Goal: Check status: Check status

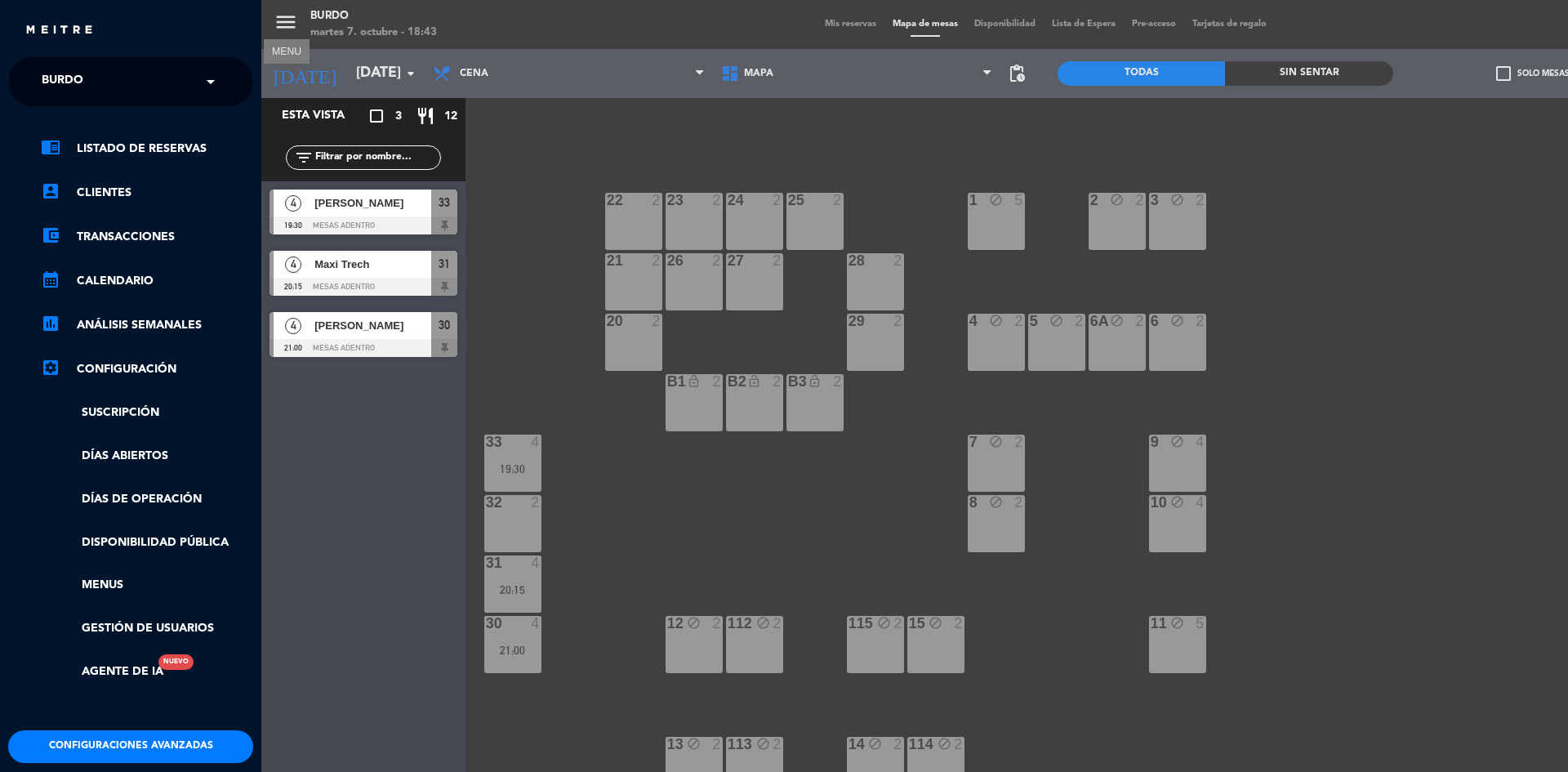
scroll to position [18, 0]
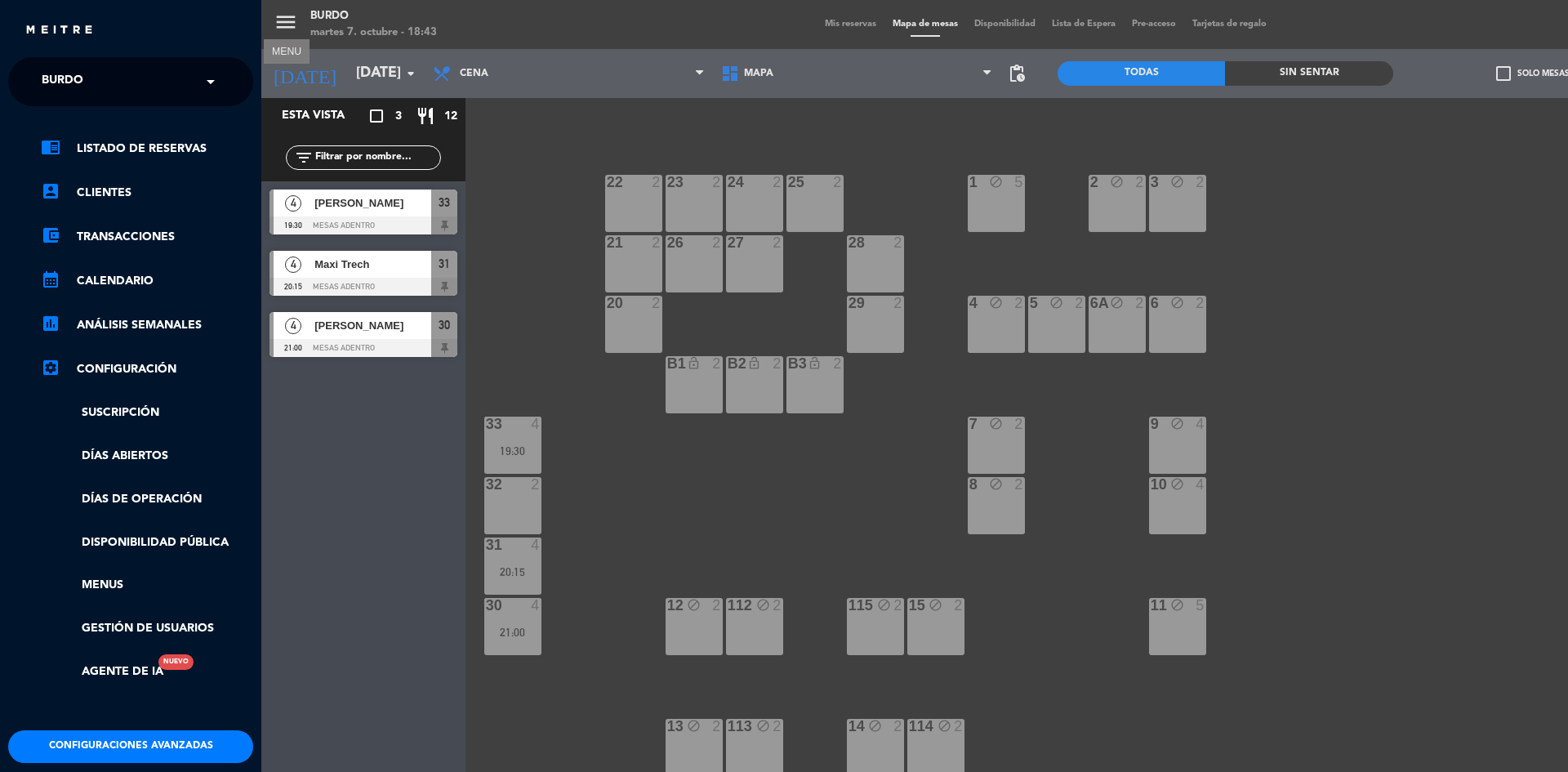
click at [279, 25] on div "menu MENU Burdo [DATE] 7. octubre - 18:43 Mis reservas Mapa de mesas Disponibil…" at bounding box center [1045, 386] width 1568 height 772
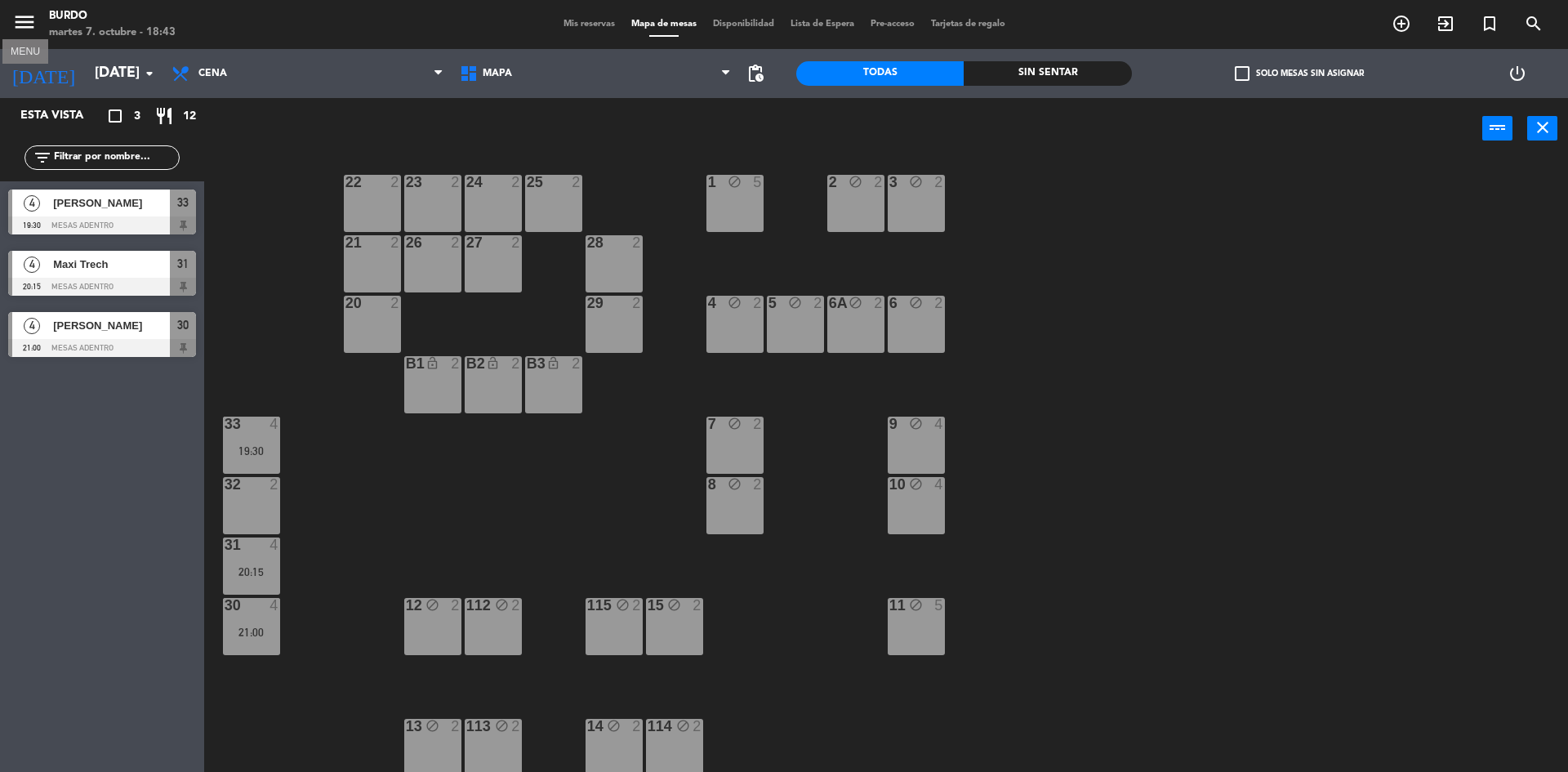
click at [21, 23] on icon "menu" at bounding box center [24, 21] width 25 height 25
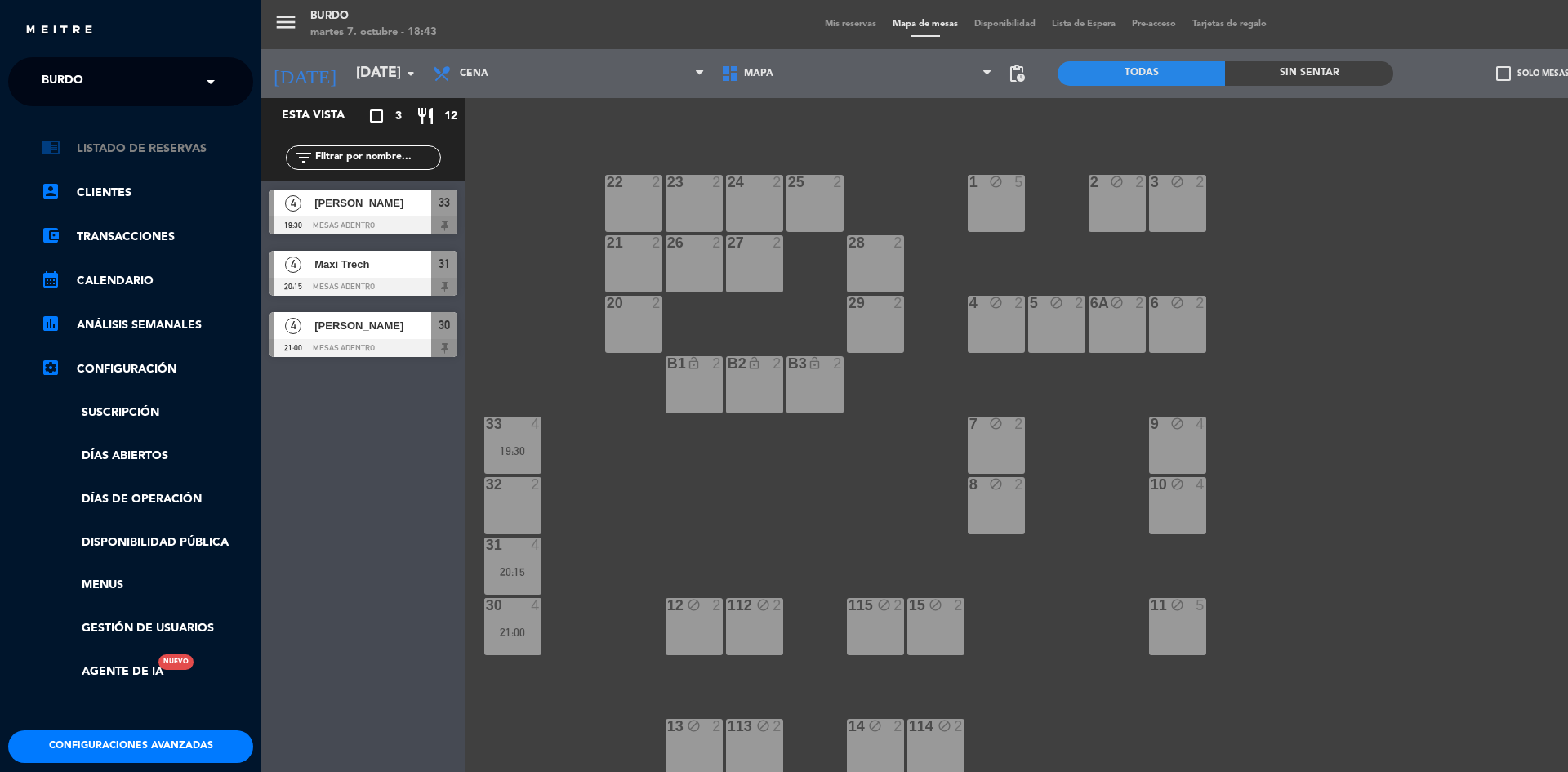
click at [145, 152] on link "chrome_reader_mode Listado de Reservas" at bounding box center [147, 149] width 212 height 20
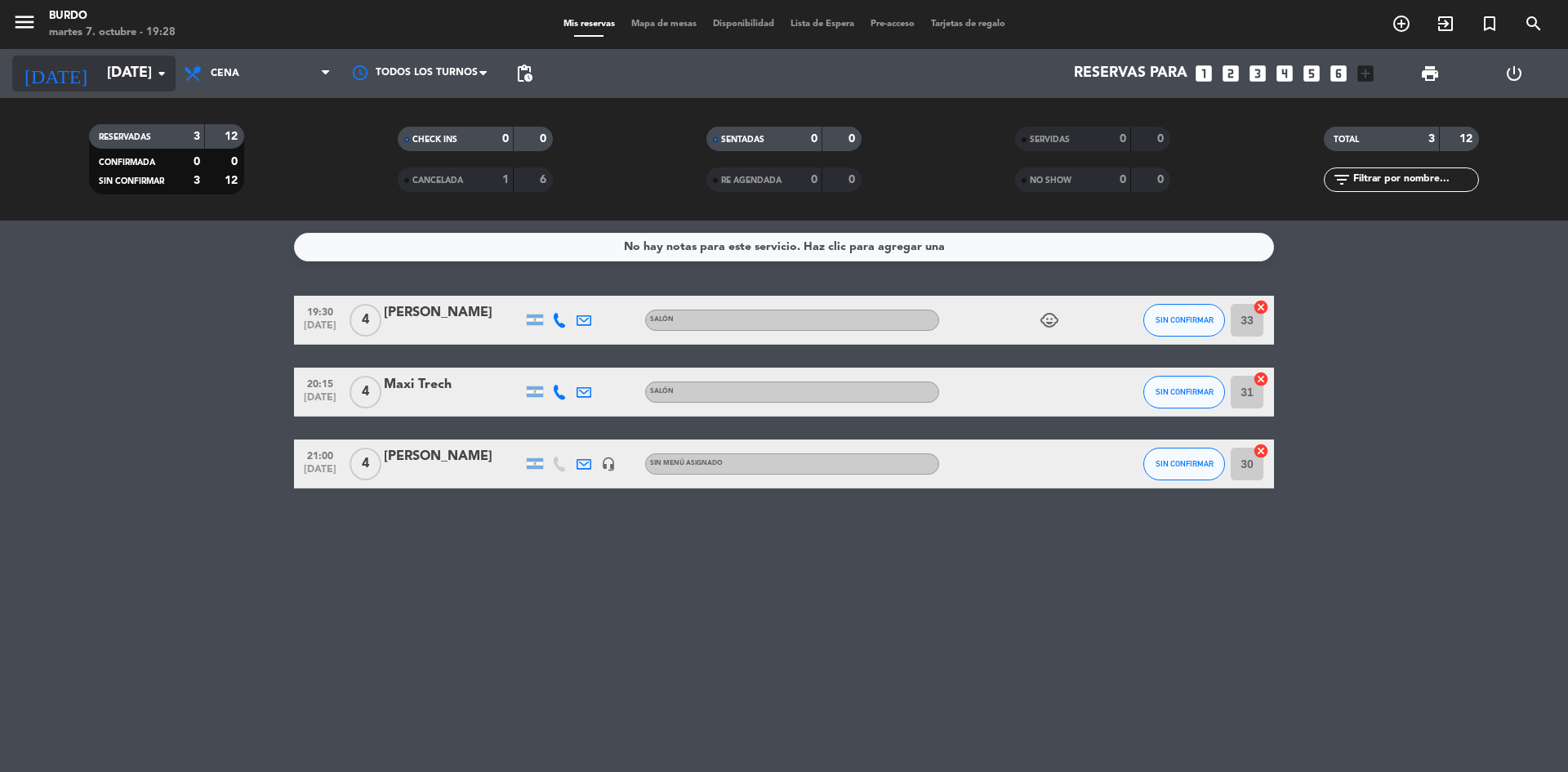
click at [123, 79] on input "[DATE]" at bounding box center [193, 74] width 190 height 33
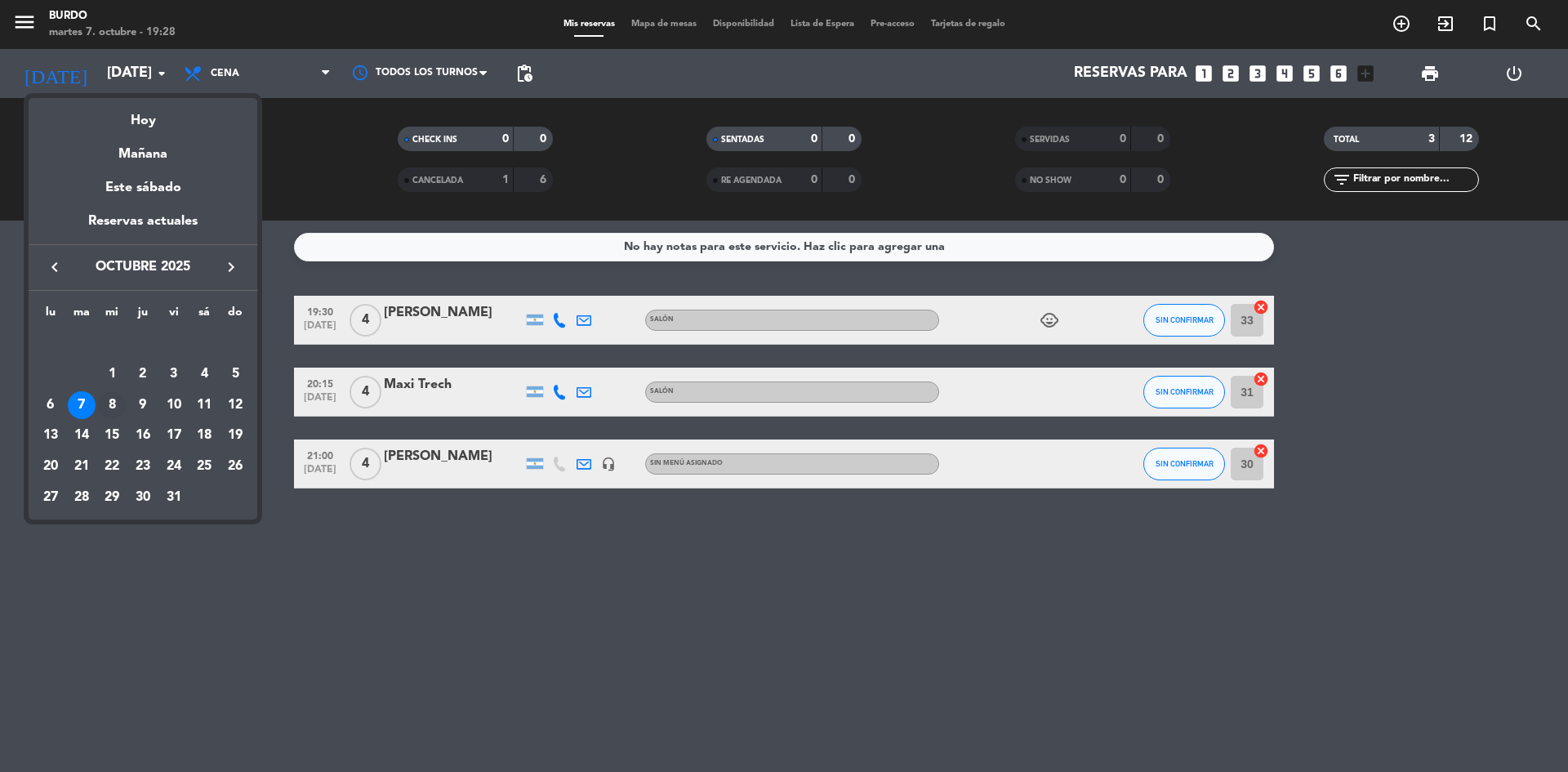
click at [110, 413] on div "8" at bounding box center [112, 405] width 27 height 27
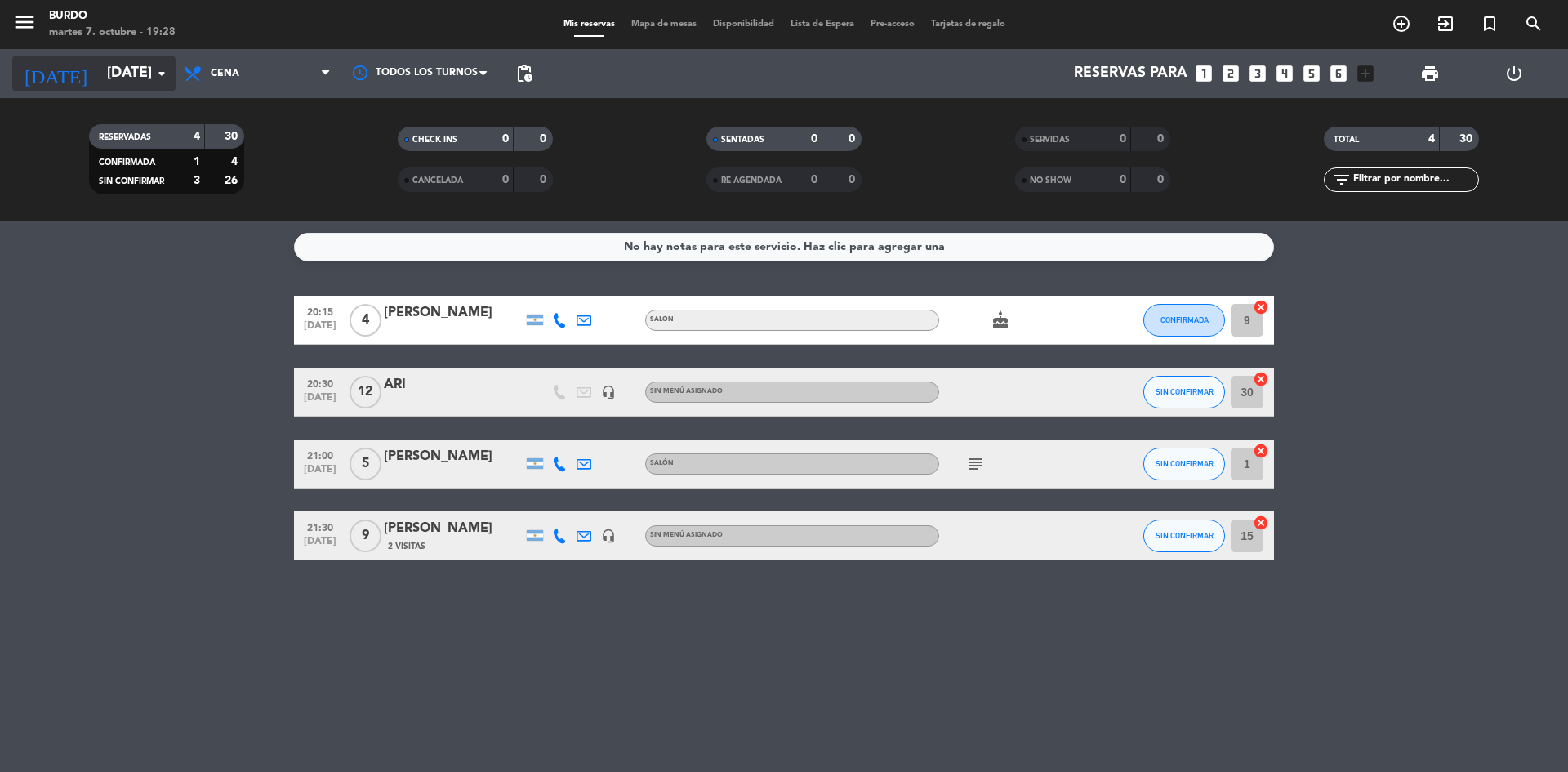
click at [132, 63] on input "[DATE]" at bounding box center [193, 74] width 190 height 33
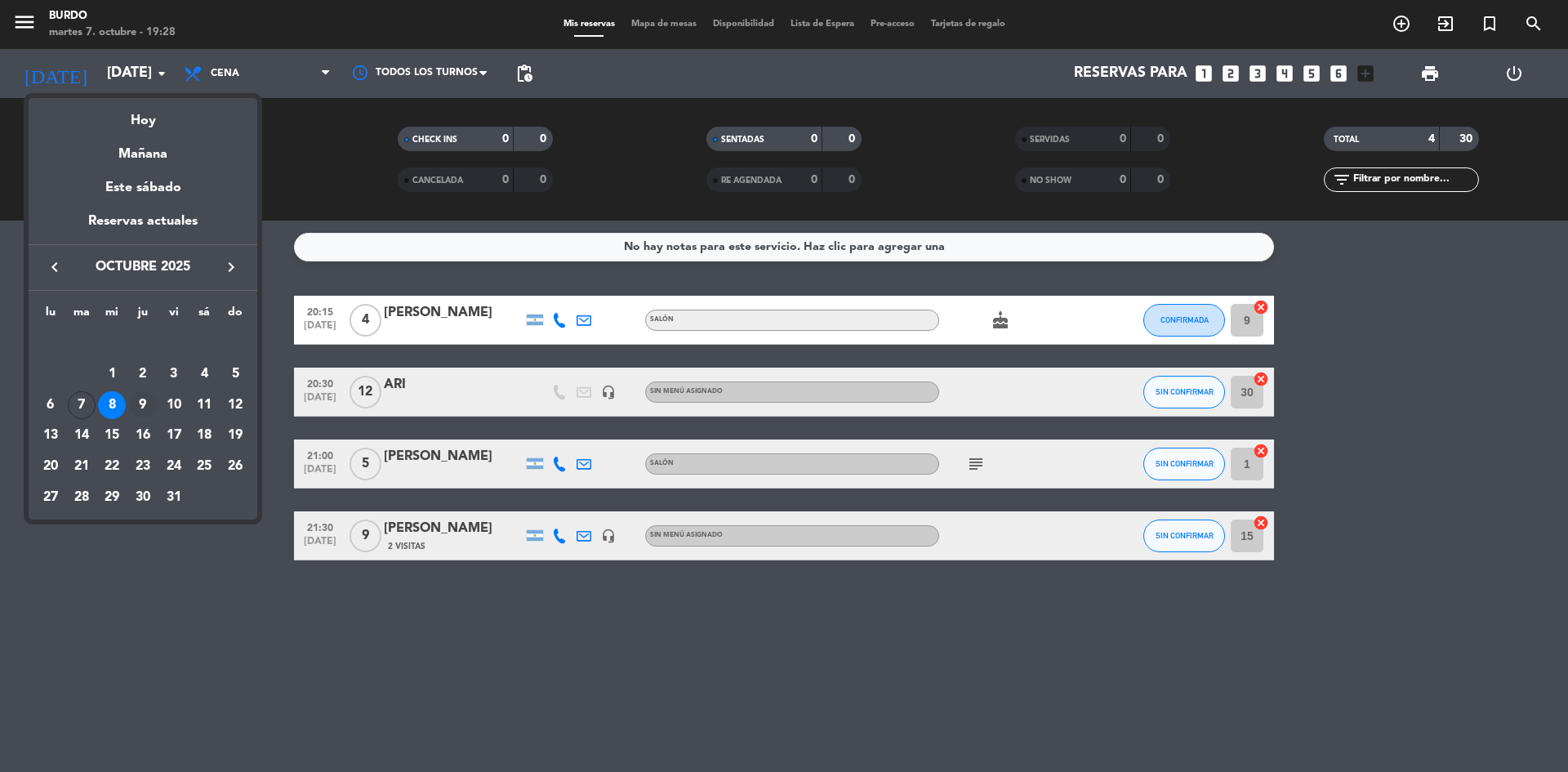
click at [144, 406] on div "9" at bounding box center [143, 405] width 27 height 27
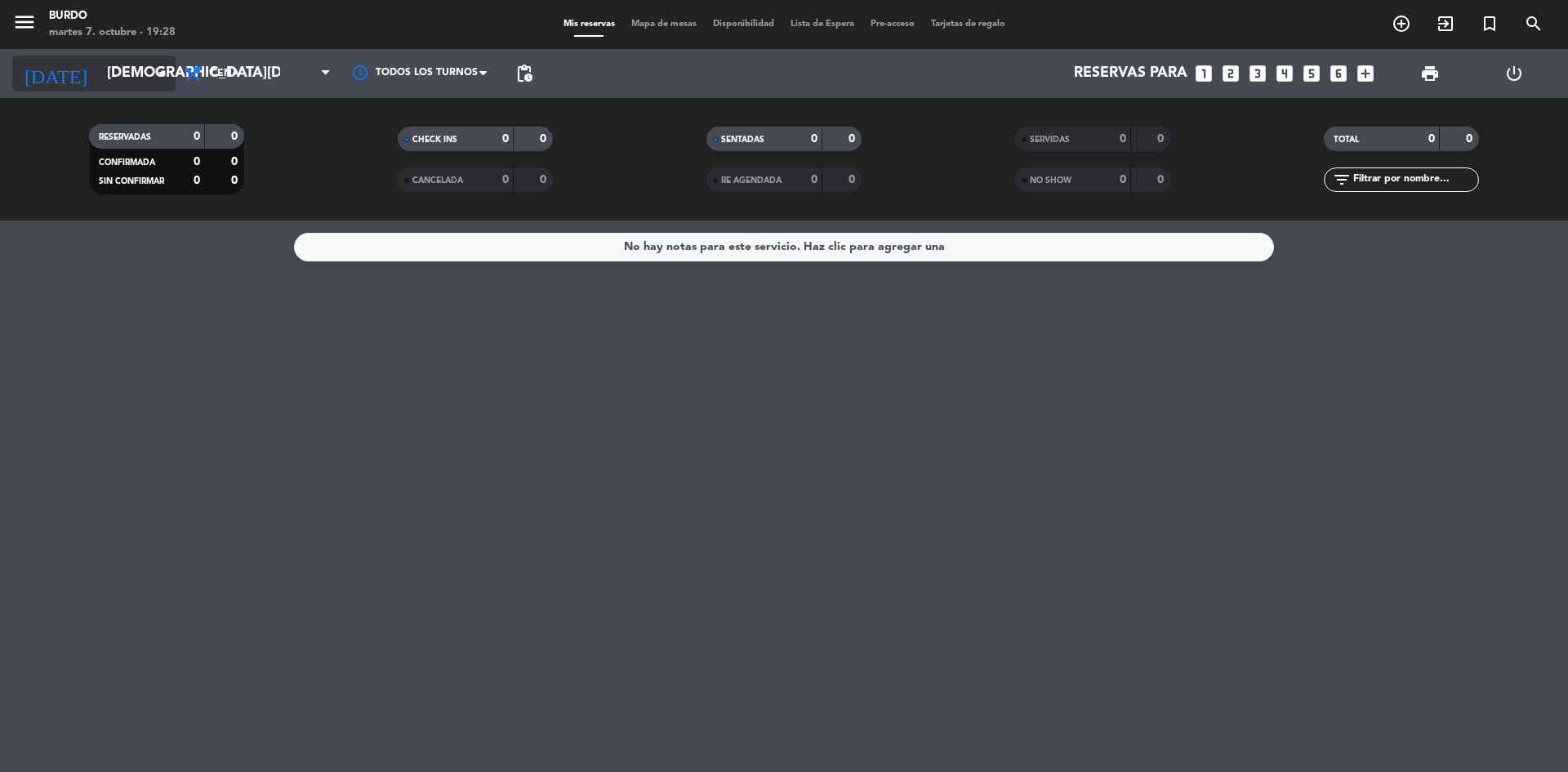
click at [125, 68] on input "[DEMOGRAPHIC_DATA][DATE]" at bounding box center [193, 74] width 190 height 33
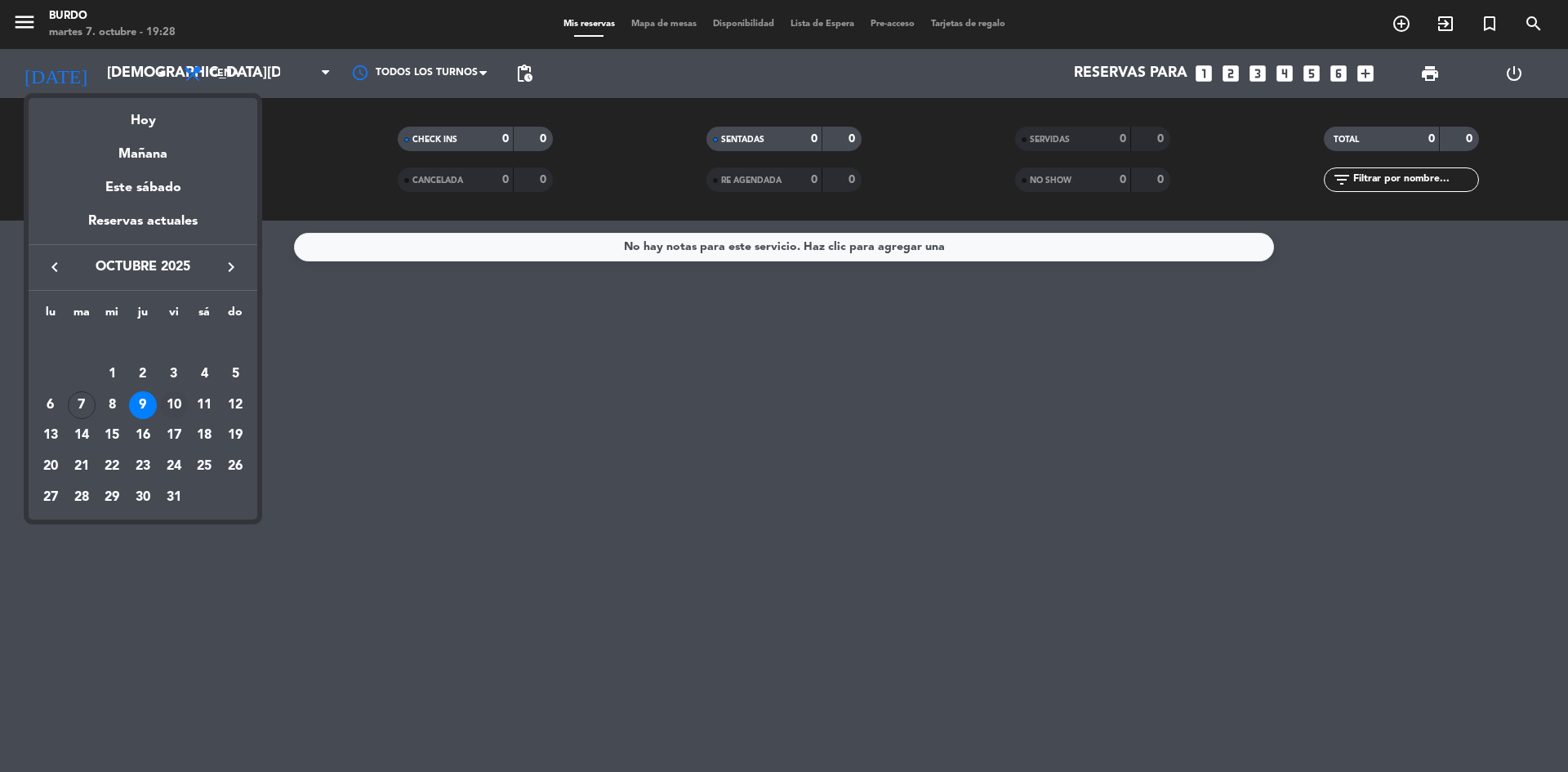
click at [175, 408] on div "10" at bounding box center [173, 405] width 27 height 27
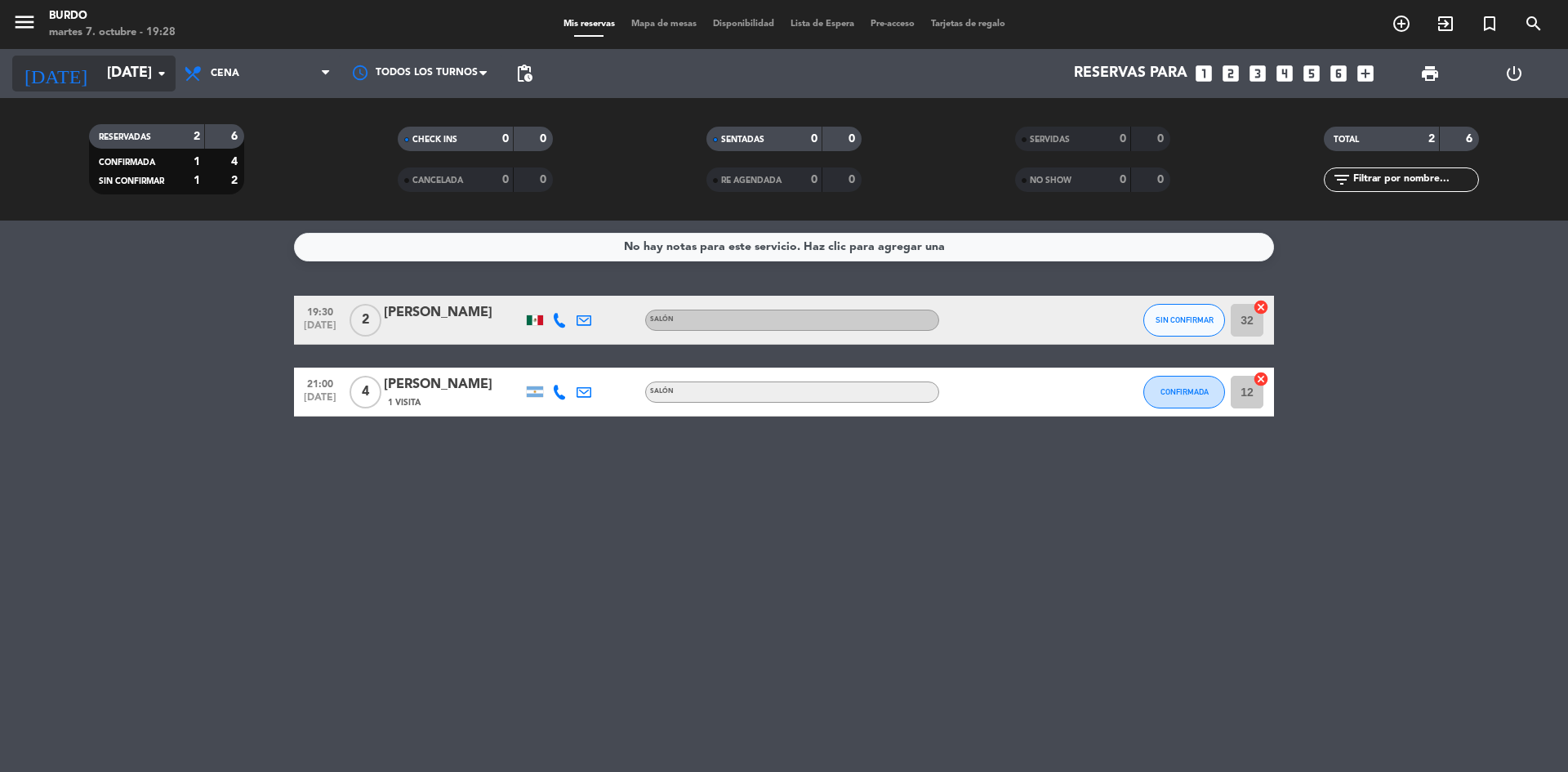
click at [132, 64] on input "[DATE]" at bounding box center [193, 74] width 190 height 33
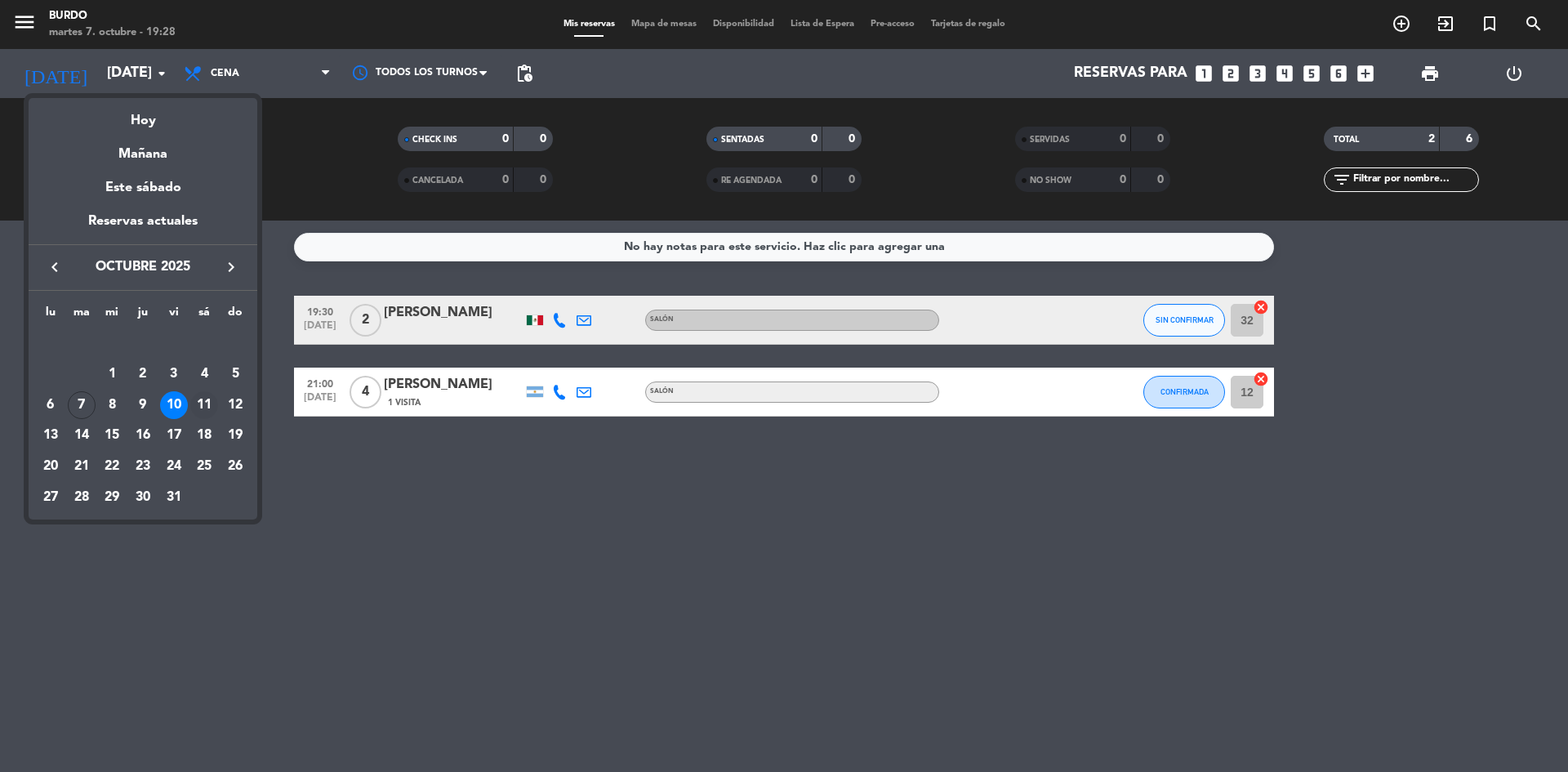
click at [206, 400] on div "11" at bounding box center [204, 405] width 27 height 27
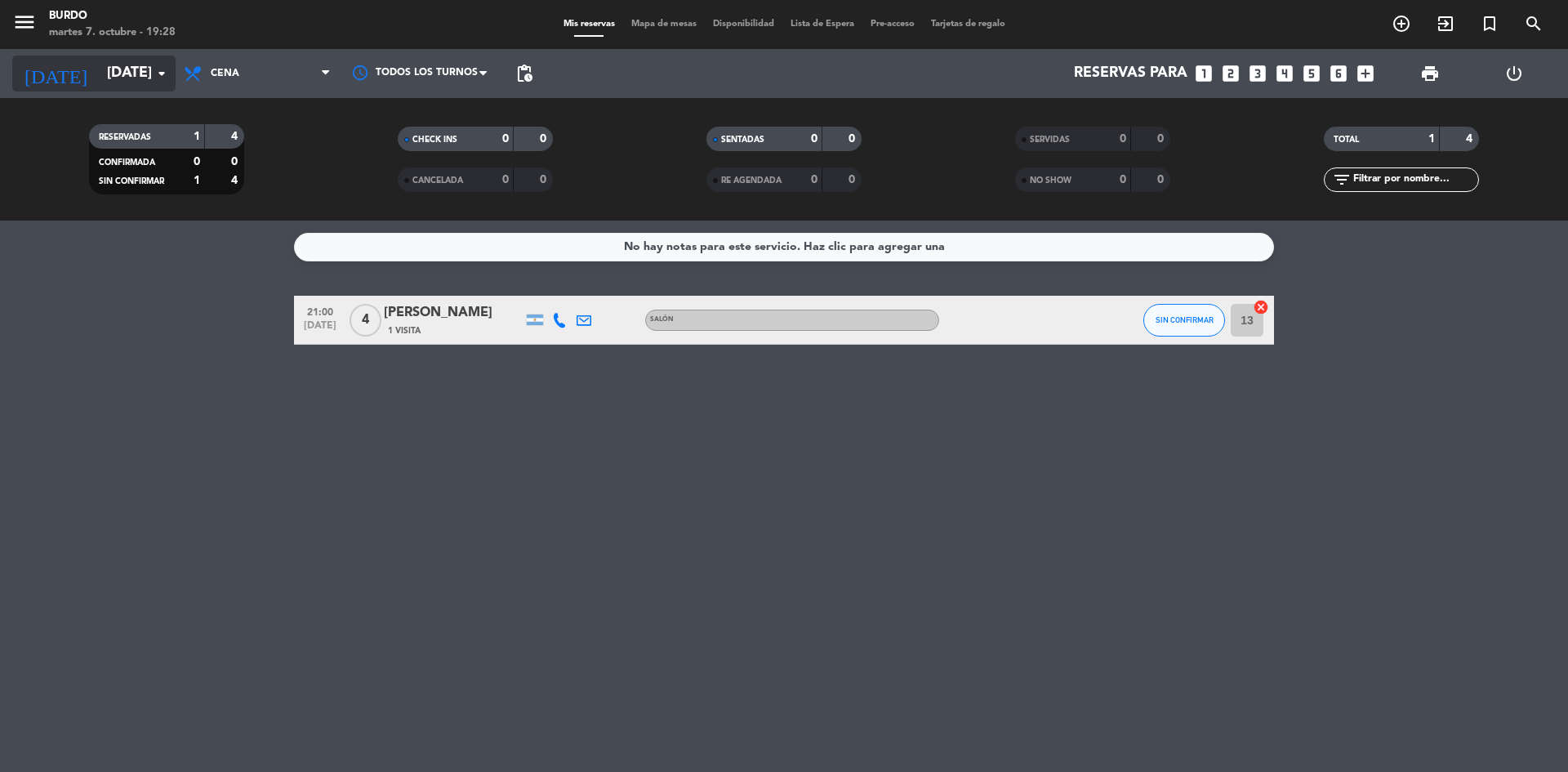
click at [111, 72] on input "[DATE]" at bounding box center [193, 74] width 190 height 33
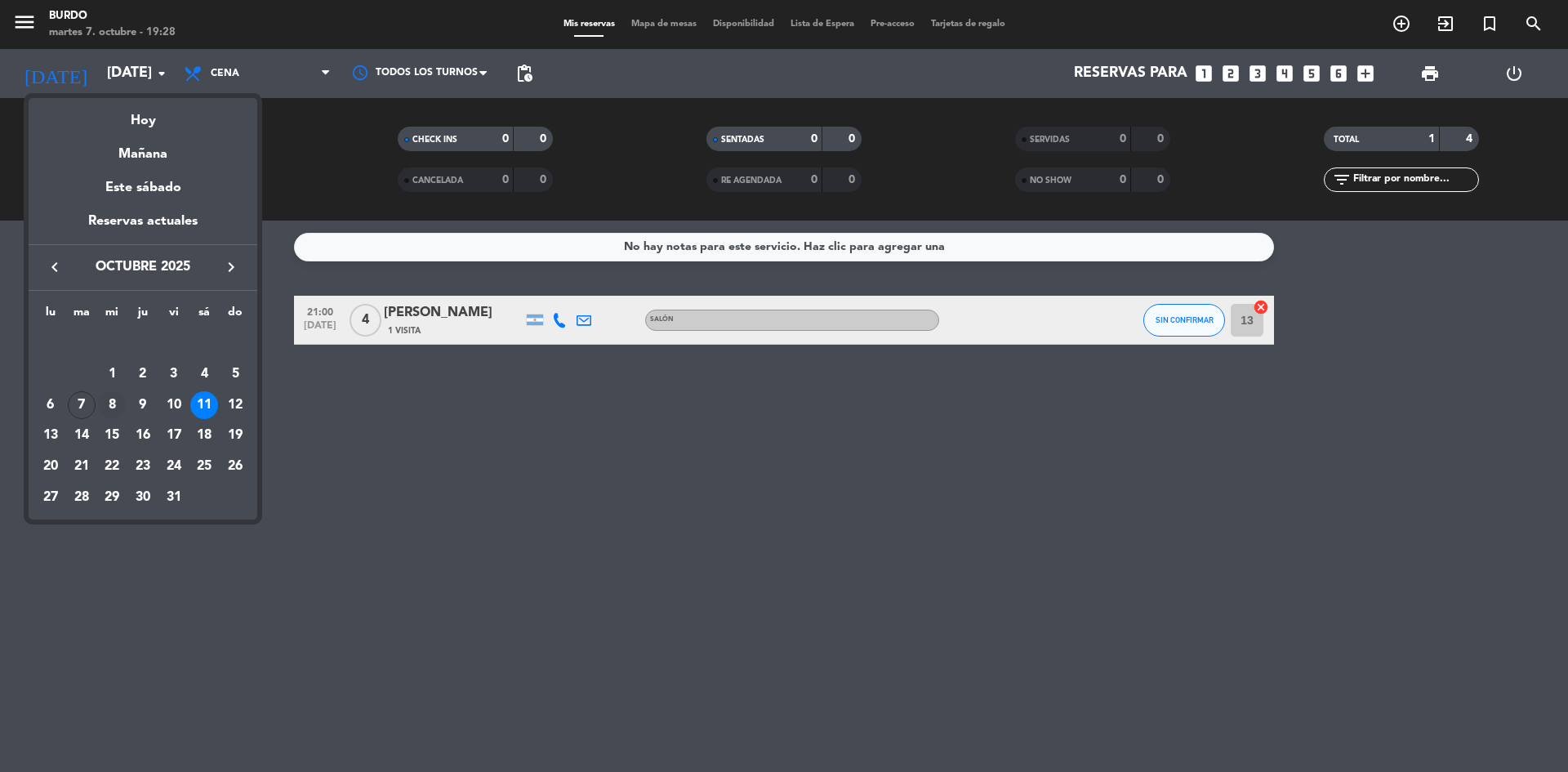
click at [112, 409] on div "8" at bounding box center [112, 405] width 27 height 27
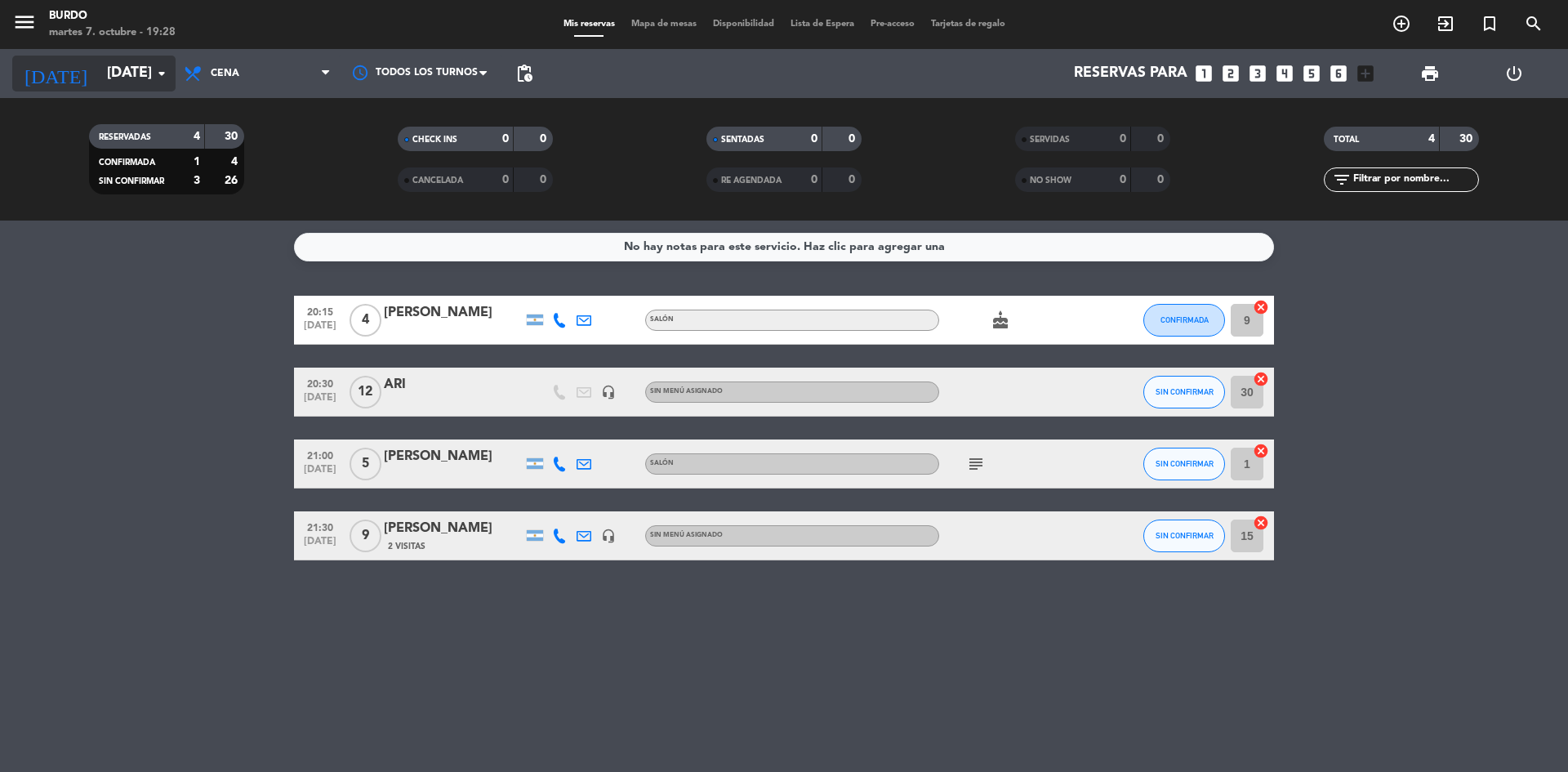
click at [118, 75] on input "[DATE]" at bounding box center [193, 74] width 190 height 33
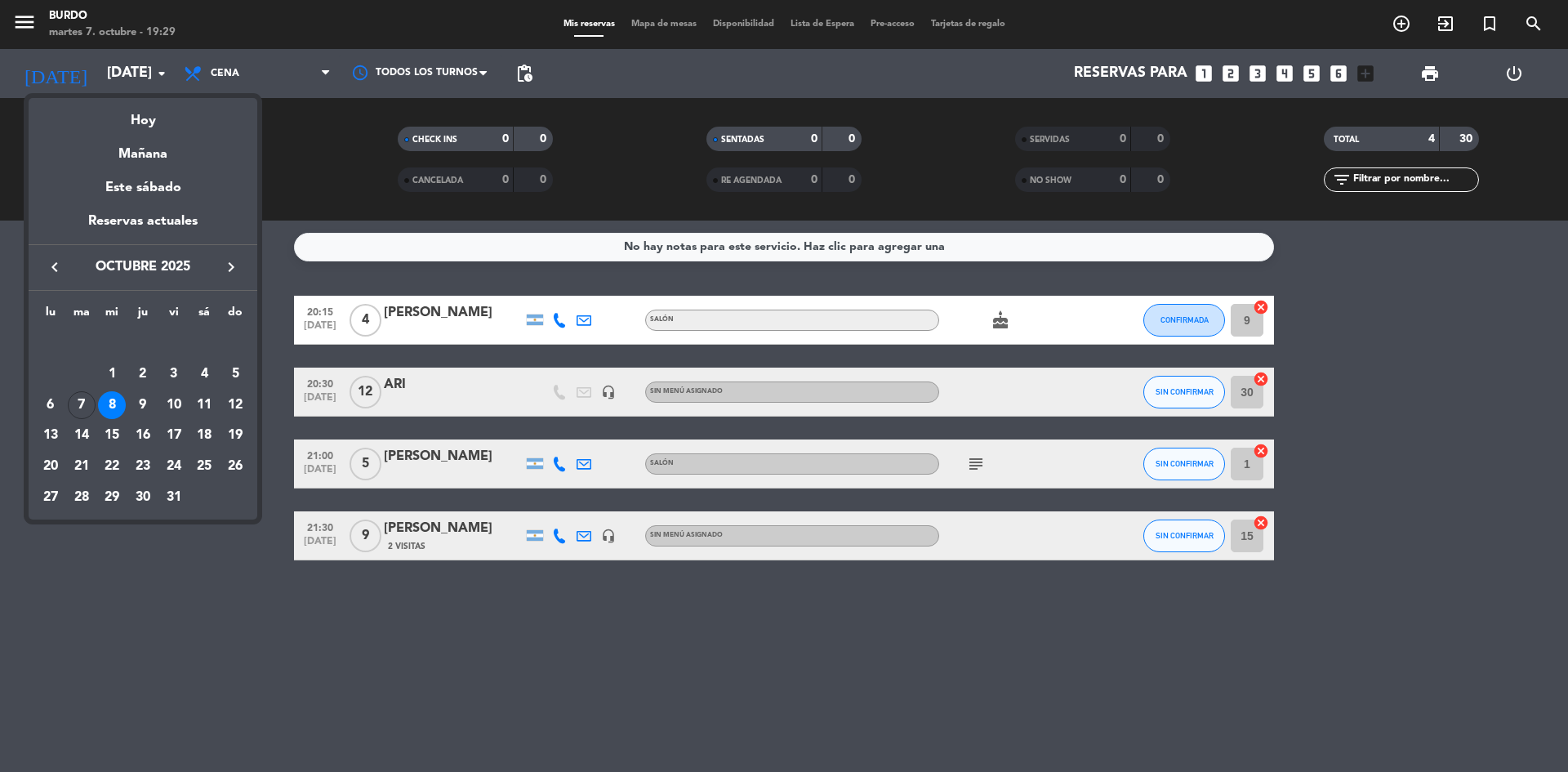
click at [82, 409] on div "7" at bounding box center [82, 405] width 27 height 27
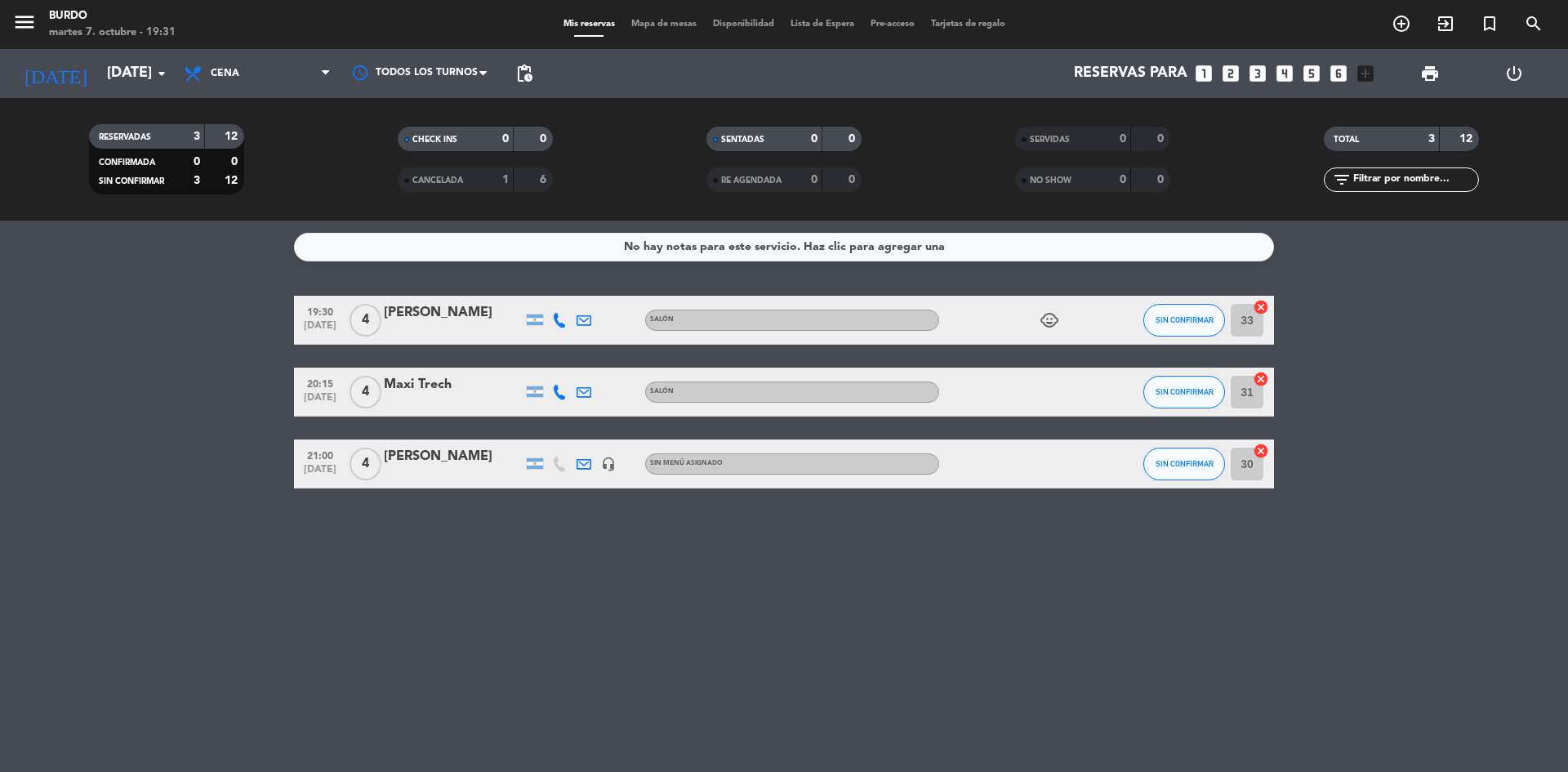
click at [159, 534] on div "No hay notas para este servicio. Haz clic para agregar una 19:30 [DATE] 4 [PERS…" at bounding box center [784, 496] width 1568 height 551
click at [216, 368] on bookings-row "19:30 [DATE] 4 [PERSON_NAME] SALÓN child_care SIN CONFIRMAR 33 cancel 20:15 [DA…" at bounding box center [784, 392] width 1568 height 192
click at [131, 62] on input "[DATE]" at bounding box center [193, 74] width 190 height 33
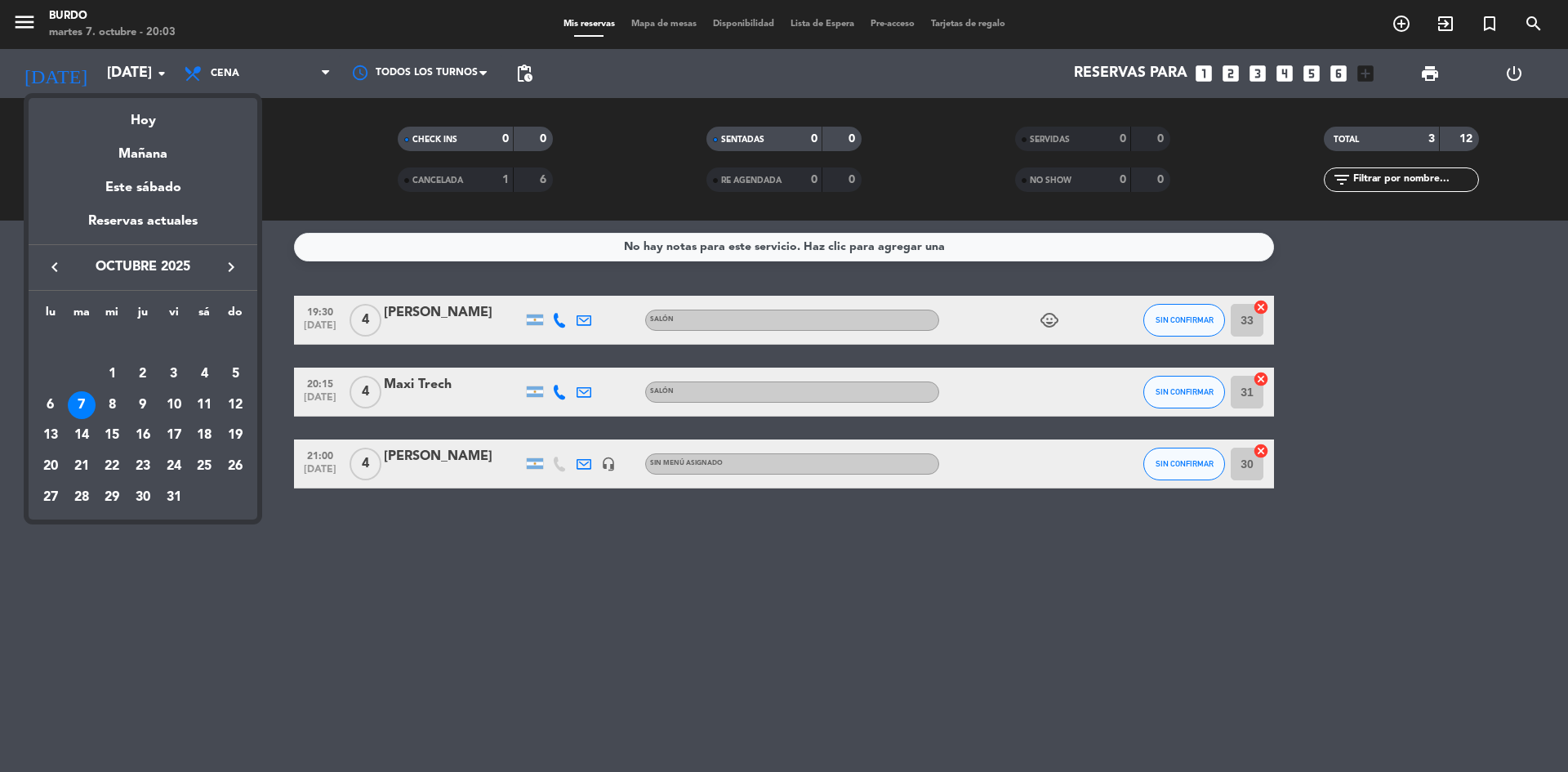
click at [114, 401] on div "8" at bounding box center [112, 405] width 27 height 27
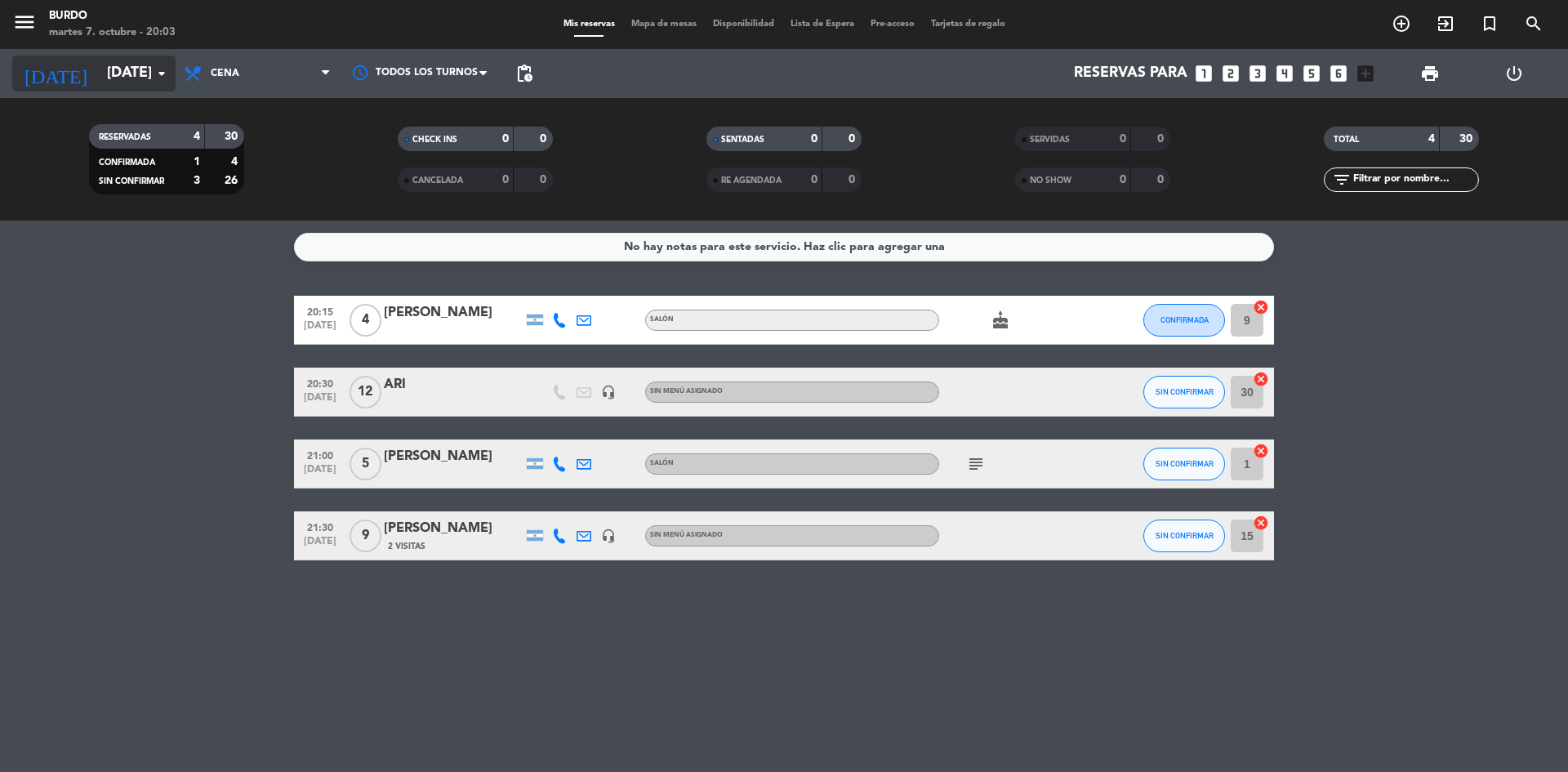
click at [118, 75] on input "[DATE]" at bounding box center [193, 74] width 190 height 33
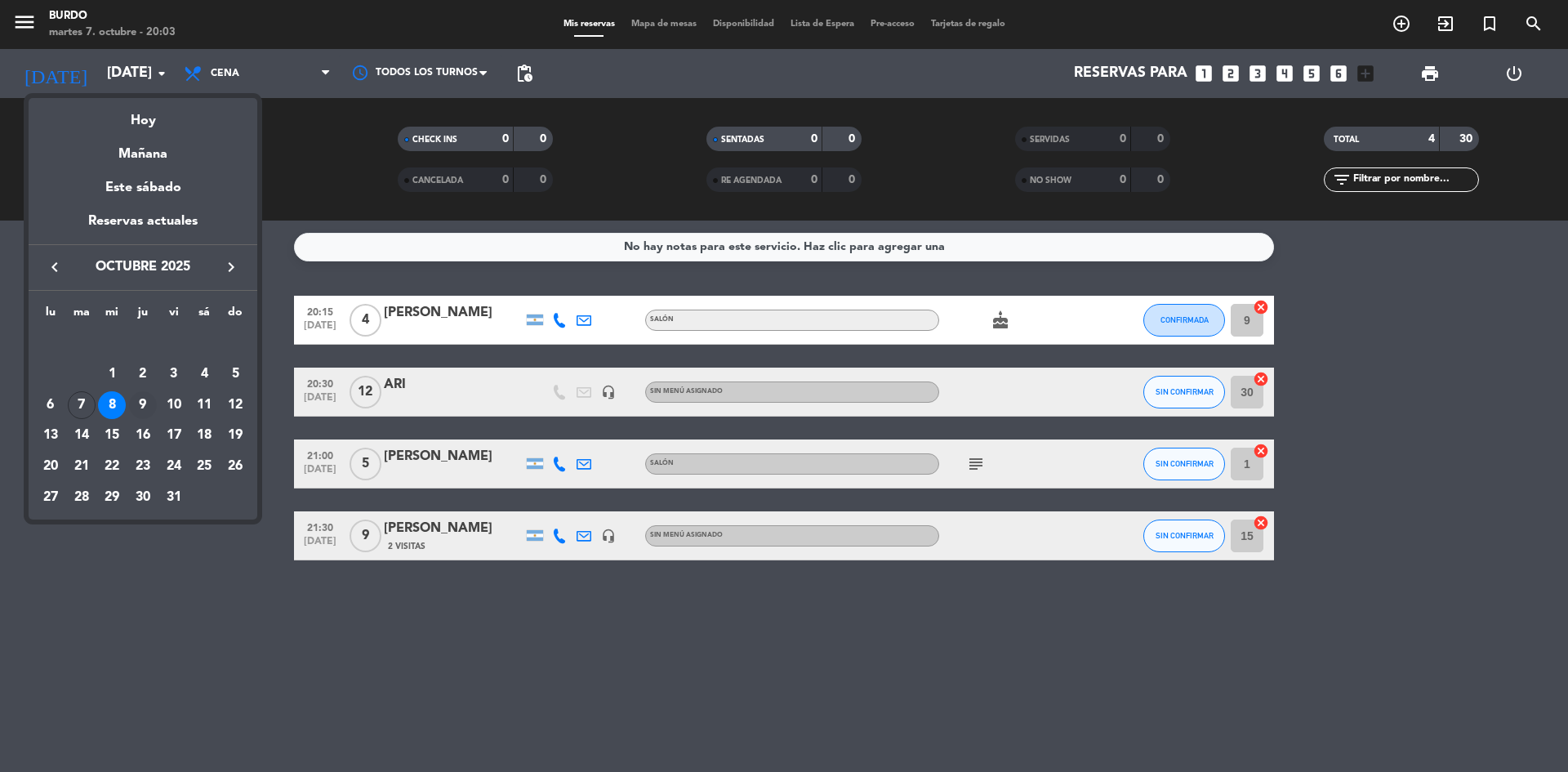
click at [146, 404] on div "9" at bounding box center [143, 405] width 27 height 27
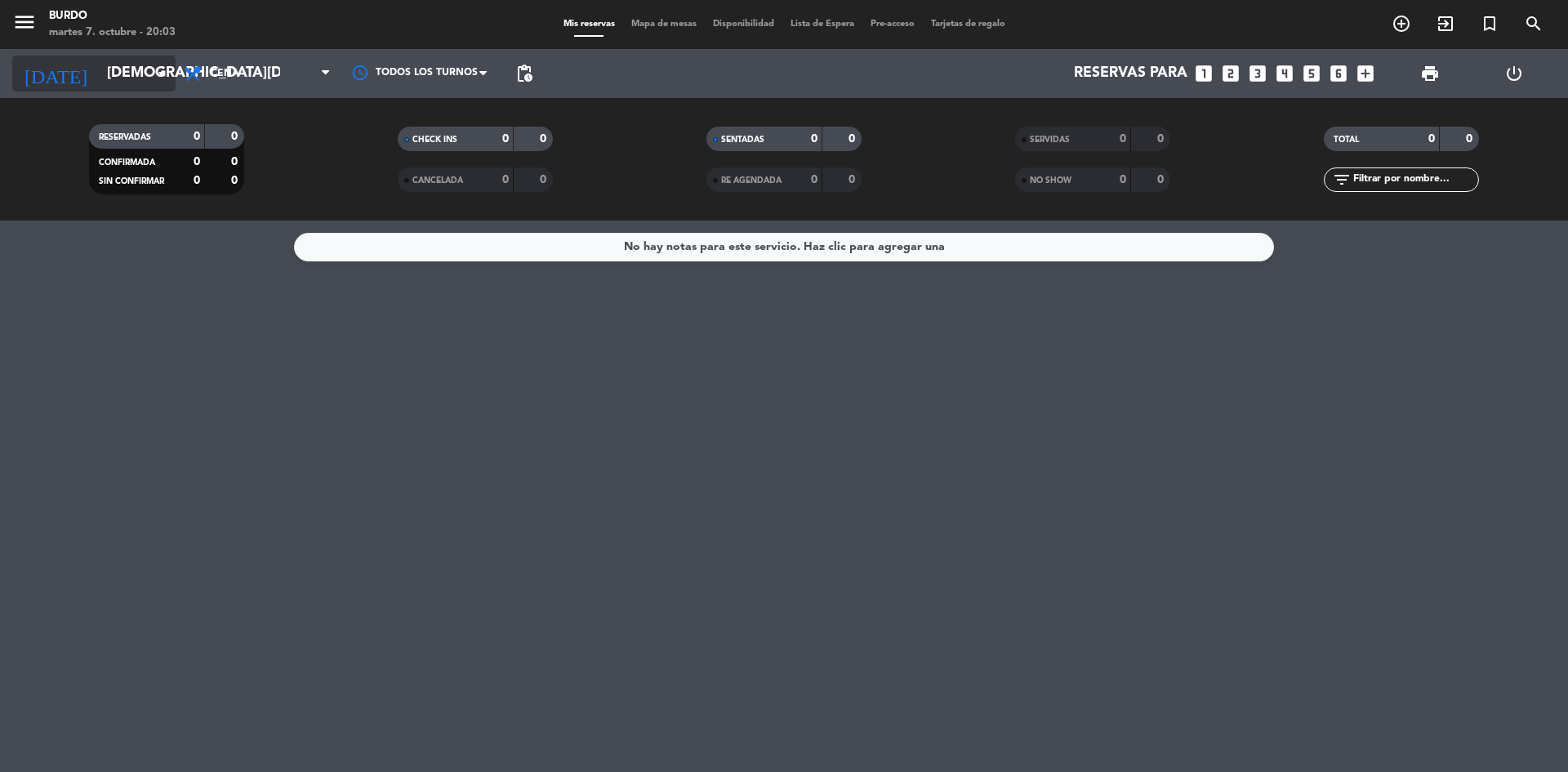
click at [106, 78] on input "[DEMOGRAPHIC_DATA][DATE]" at bounding box center [193, 74] width 190 height 33
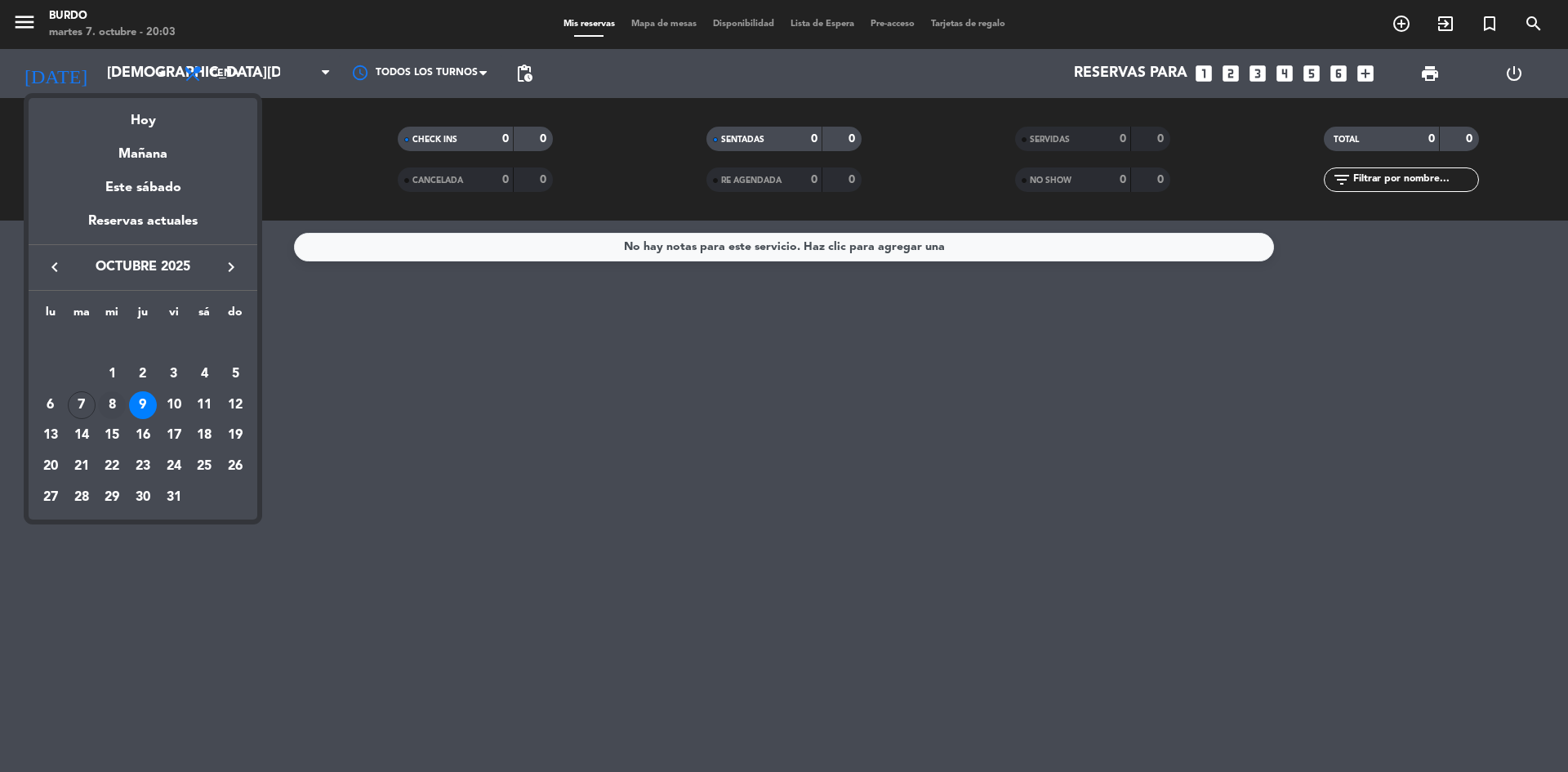
click at [111, 408] on div "8" at bounding box center [112, 405] width 27 height 27
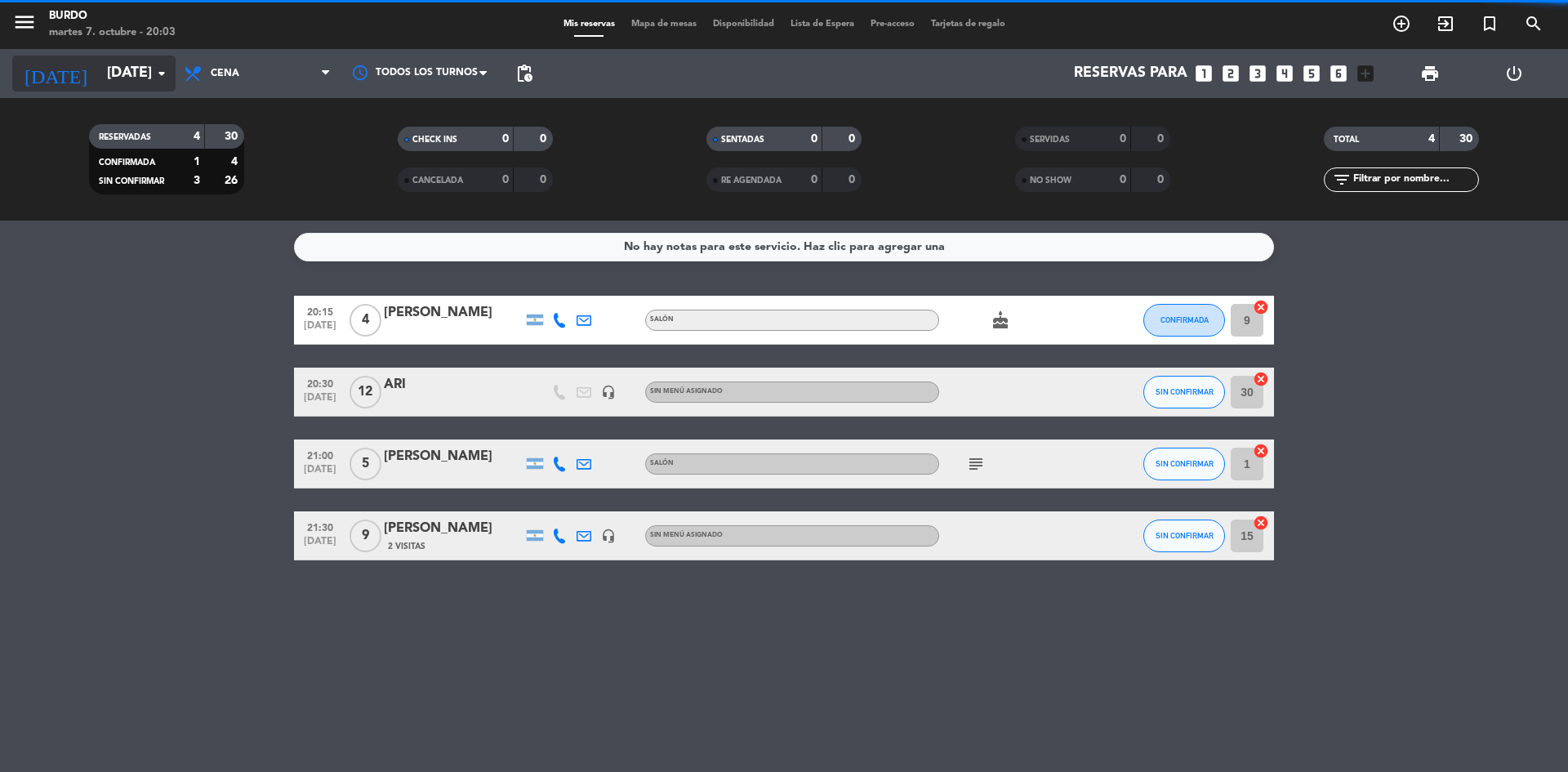
click at [101, 69] on input "[DATE]" at bounding box center [193, 74] width 190 height 33
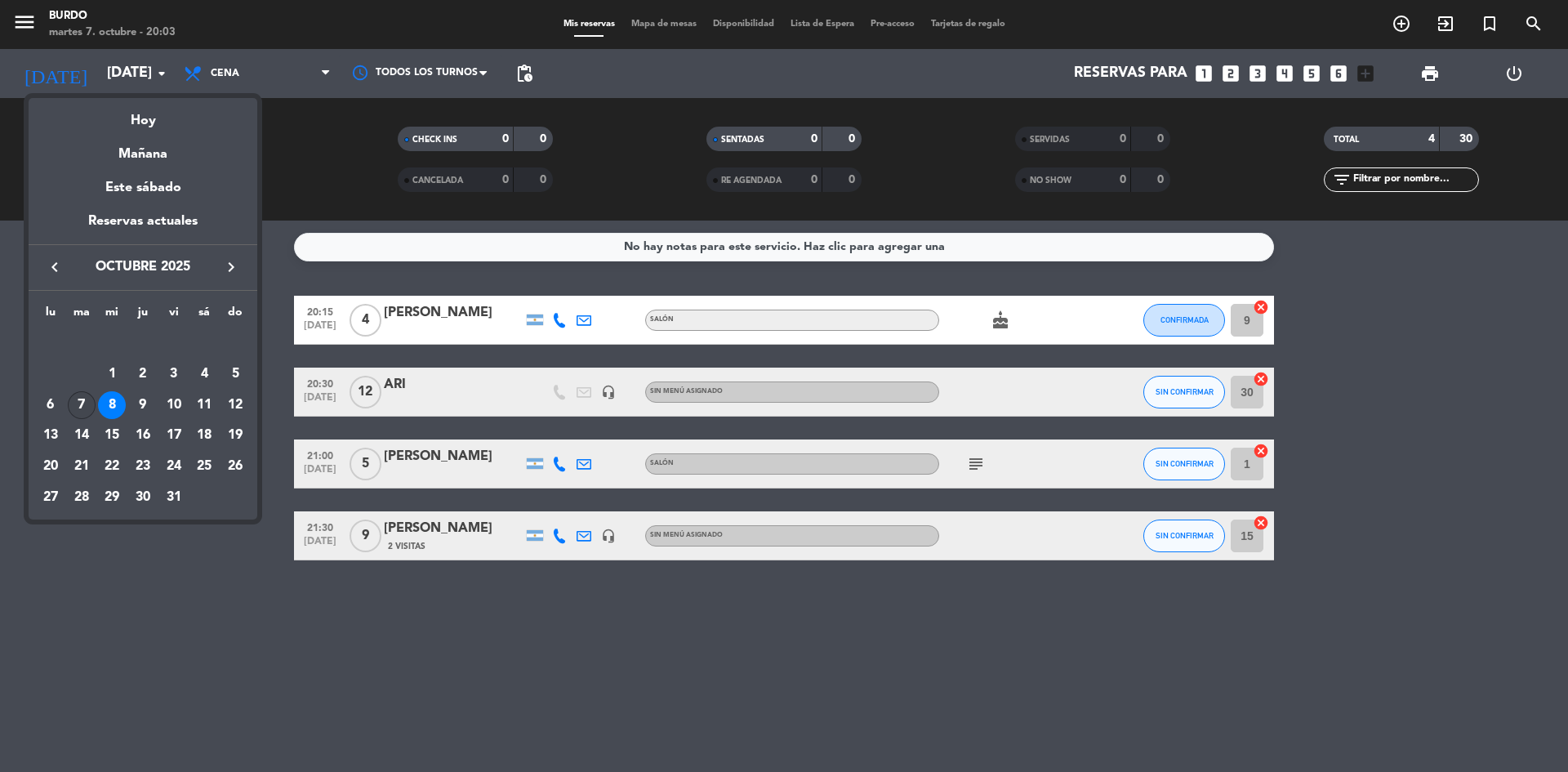
click at [85, 405] on div "7" at bounding box center [82, 405] width 27 height 27
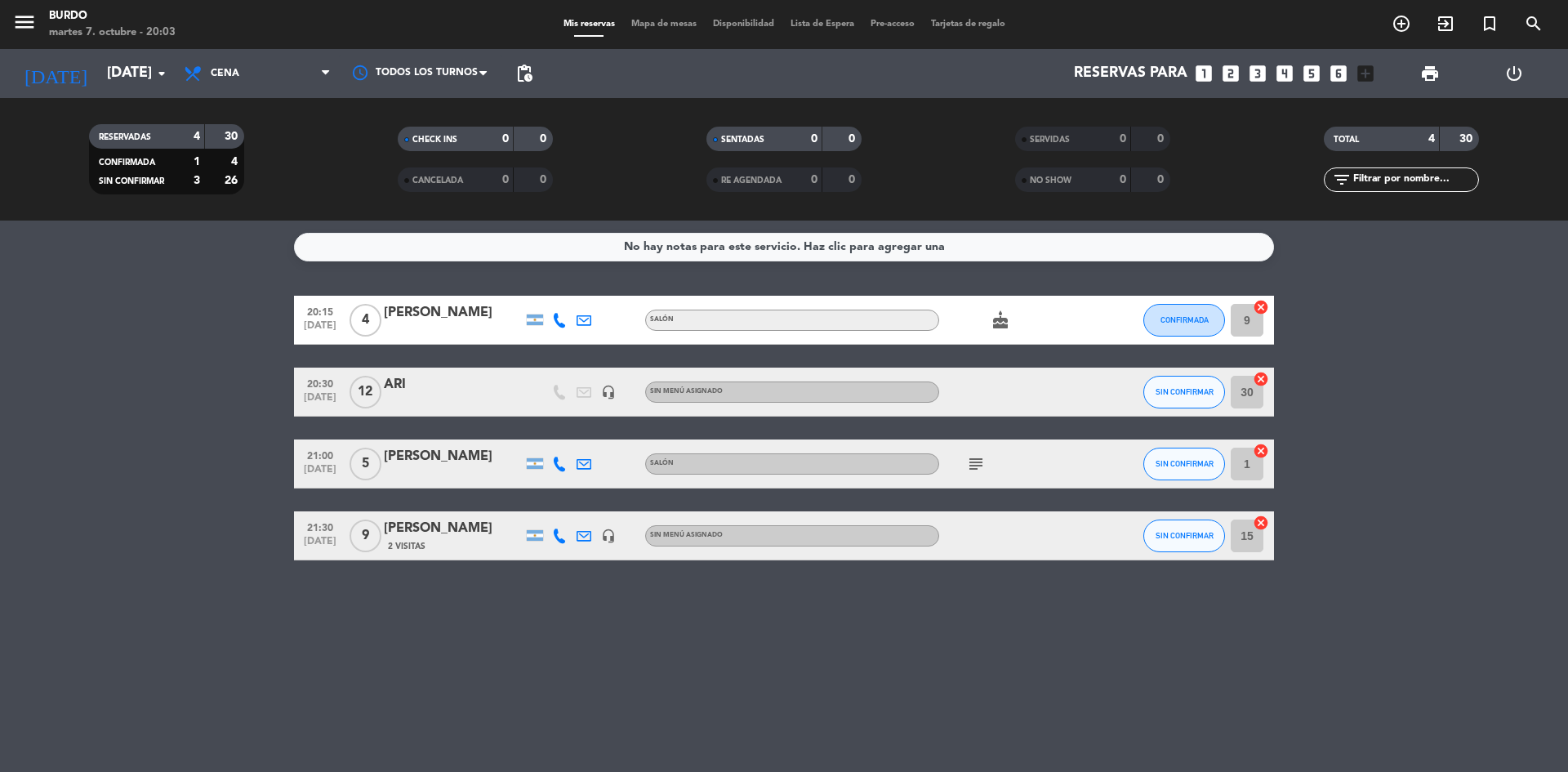
type input "[DATE]"
